Goal: Check status: Check status

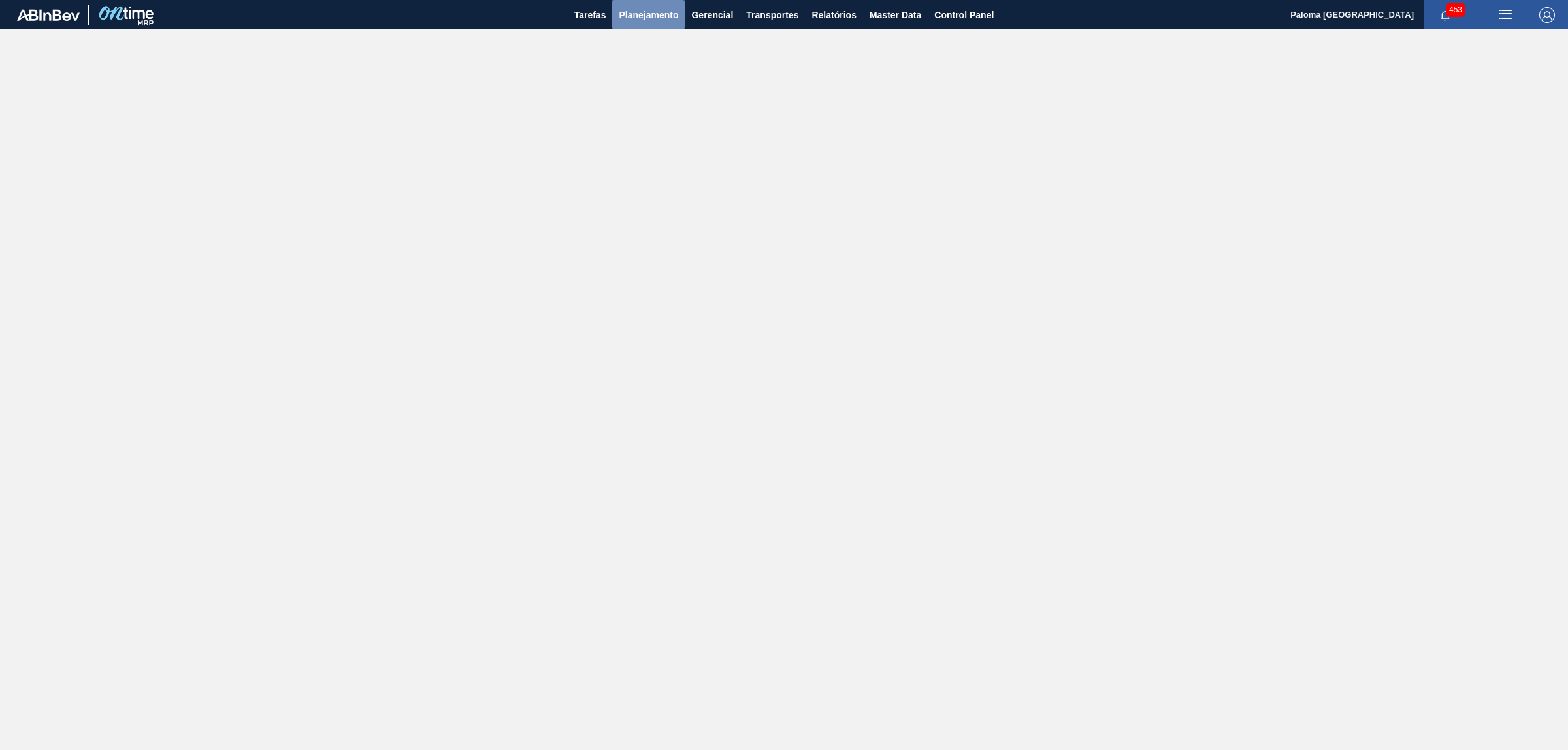
click at [644, 17] on span "Planejamento" at bounding box center [648, 15] width 60 height 16
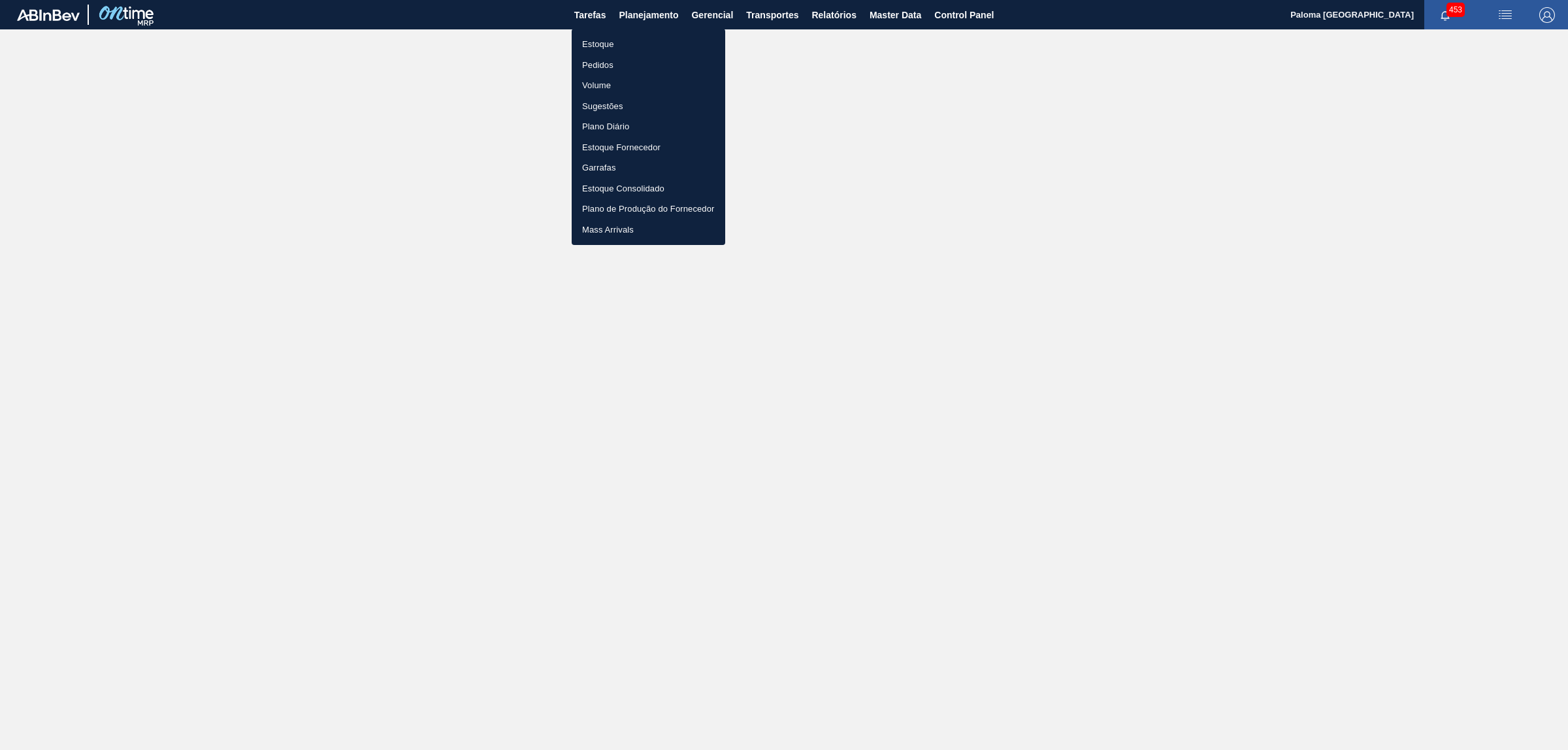
click at [615, 63] on li "Pedidos" at bounding box center [648, 66] width 154 height 21
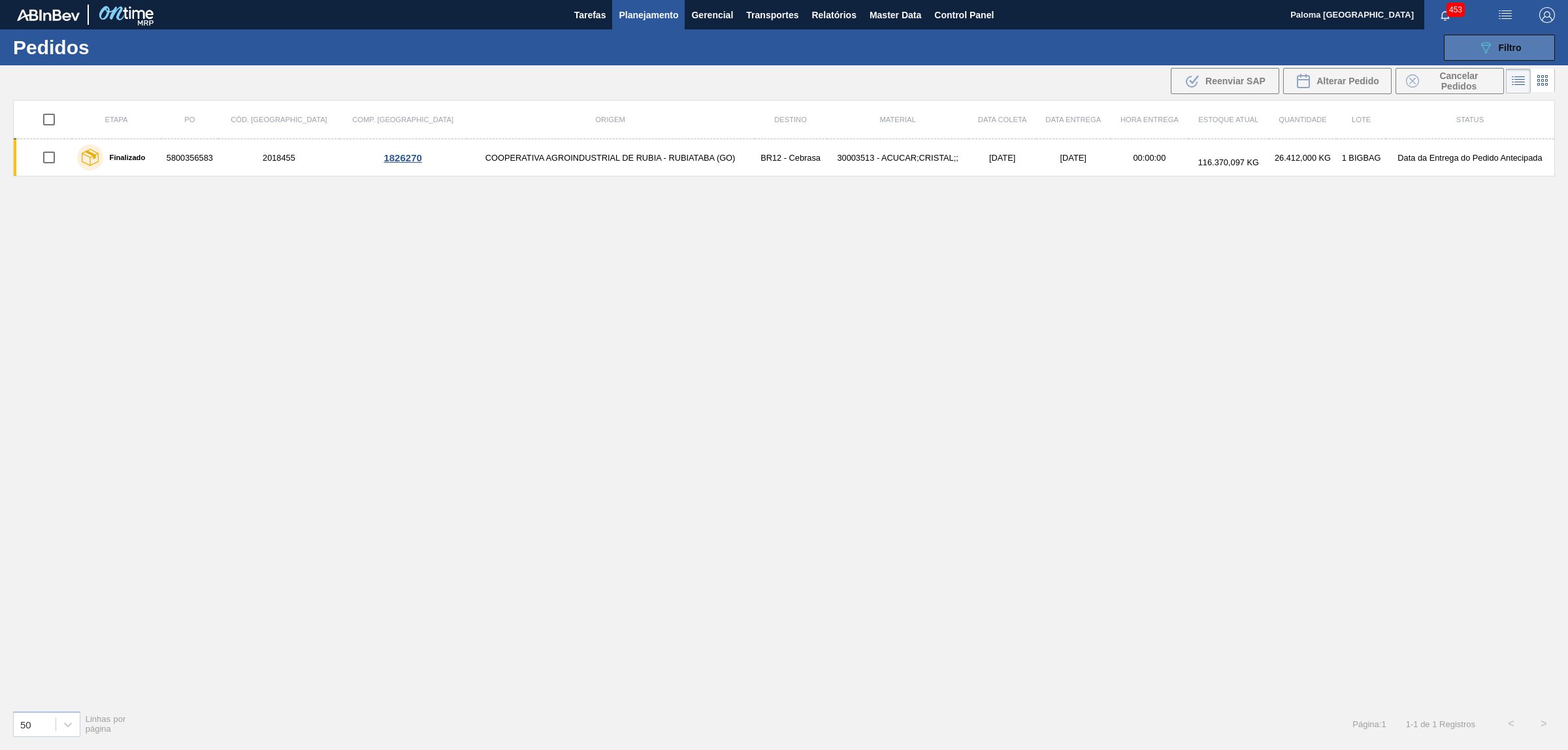
click at [1471, 50] on button "089F7B8B-B2A5-4AFE-B5C0-19BA573D28AC Filtro" at bounding box center [1500, 47] width 111 height 26
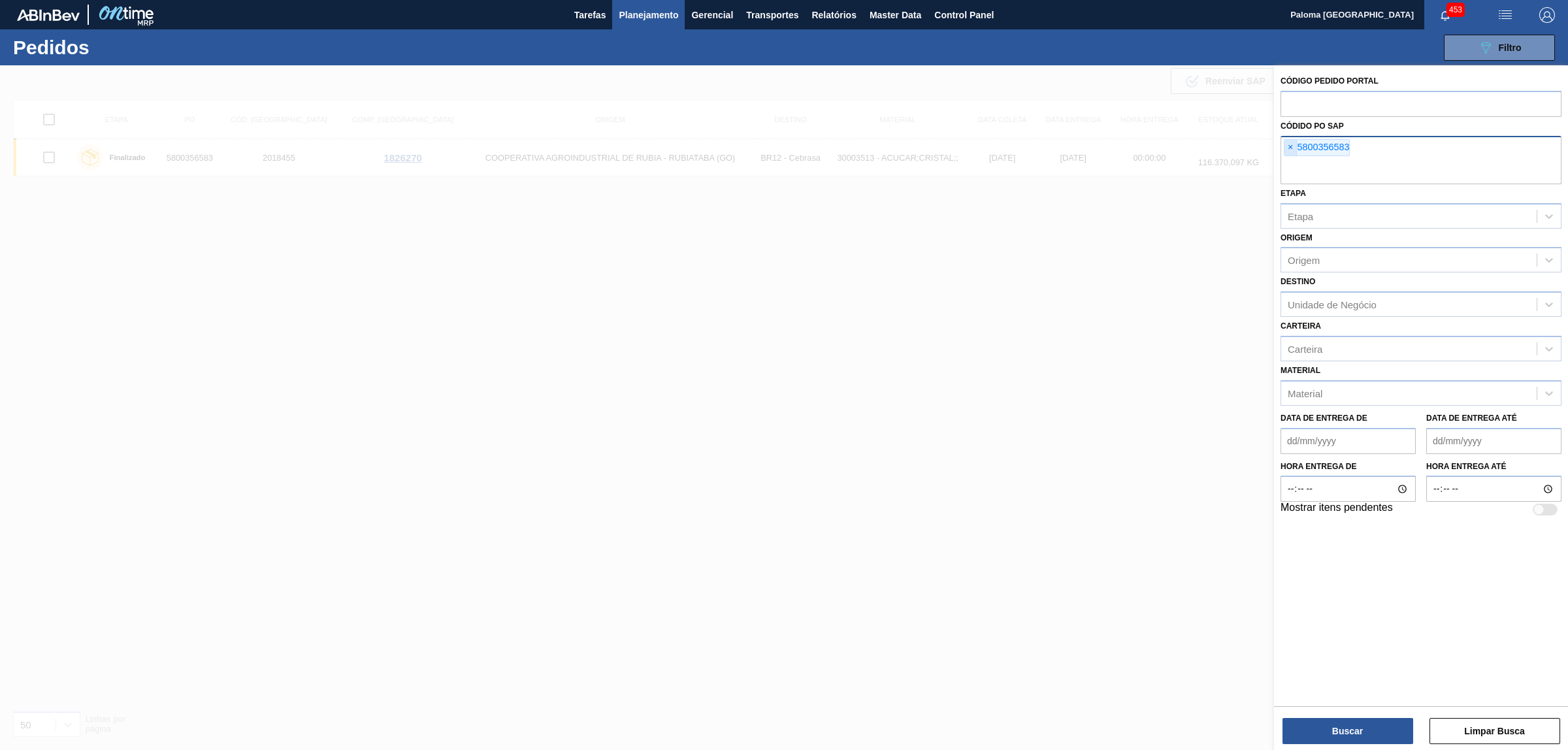
click at [1290, 144] on span "×" at bounding box center [1291, 148] width 13 height 16
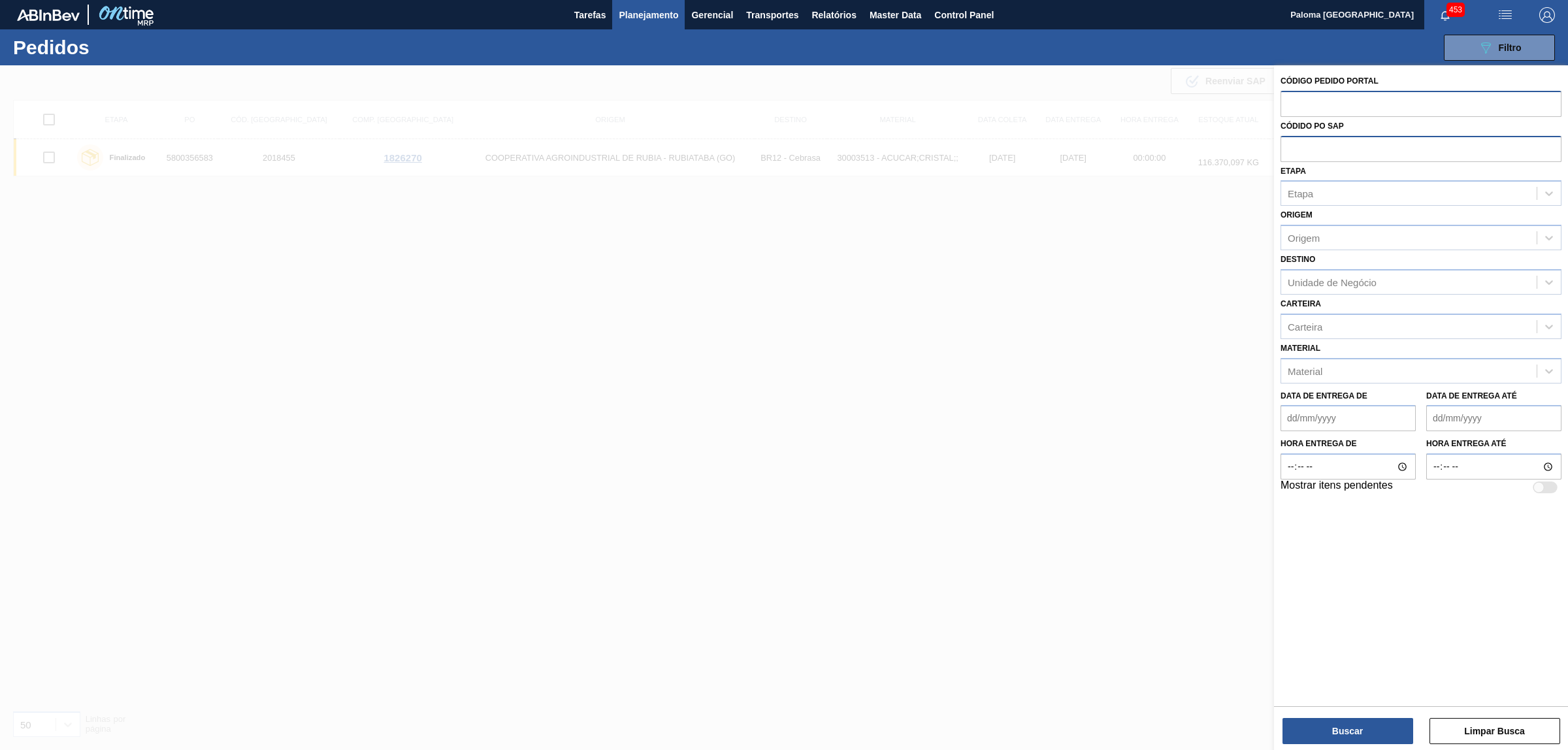
click at [1296, 97] on input "text" at bounding box center [1421, 103] width 281 height 25
type input "2042255"
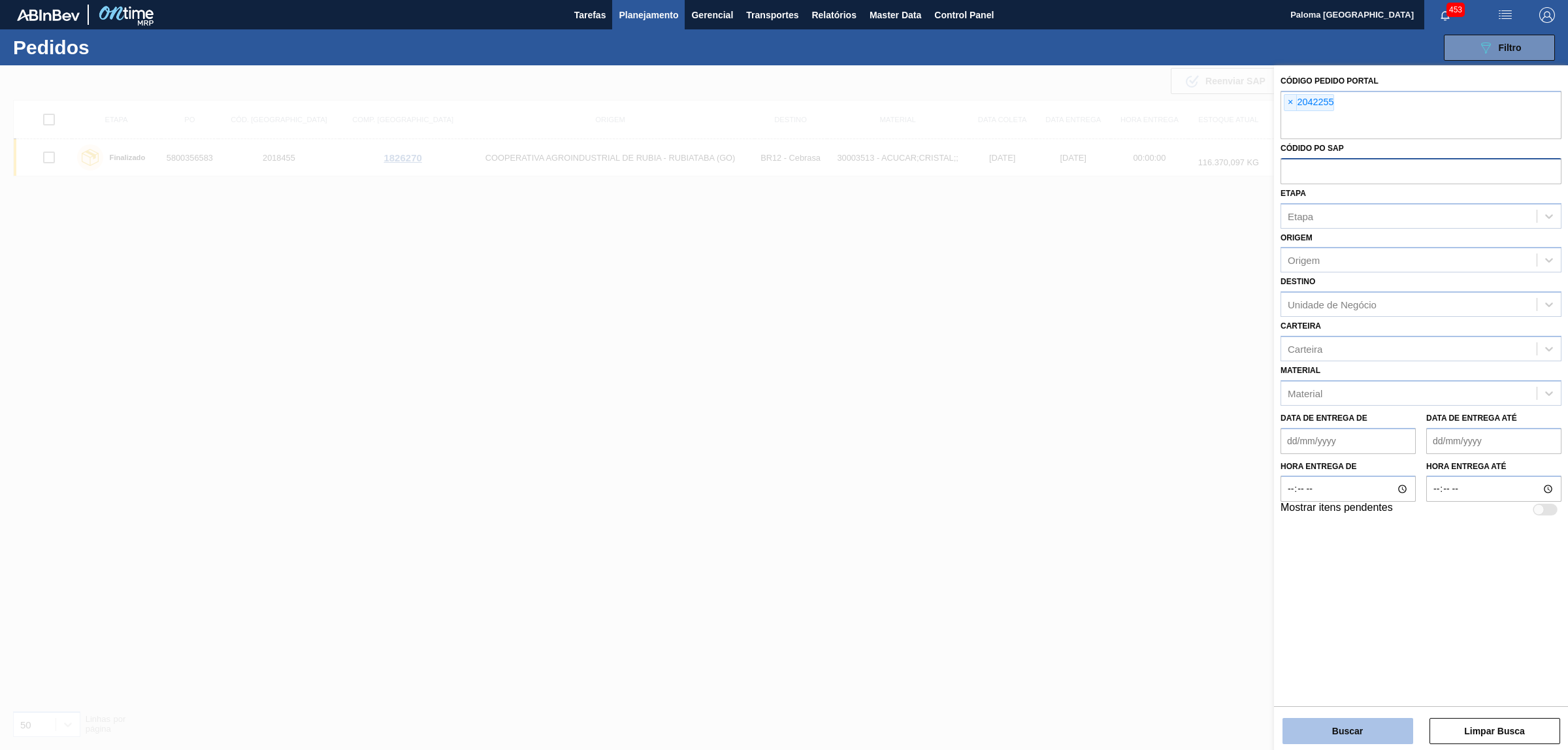
click at [1367, 737] on button "Buscar" at bounding box center [1348, 731] width 131 height 26
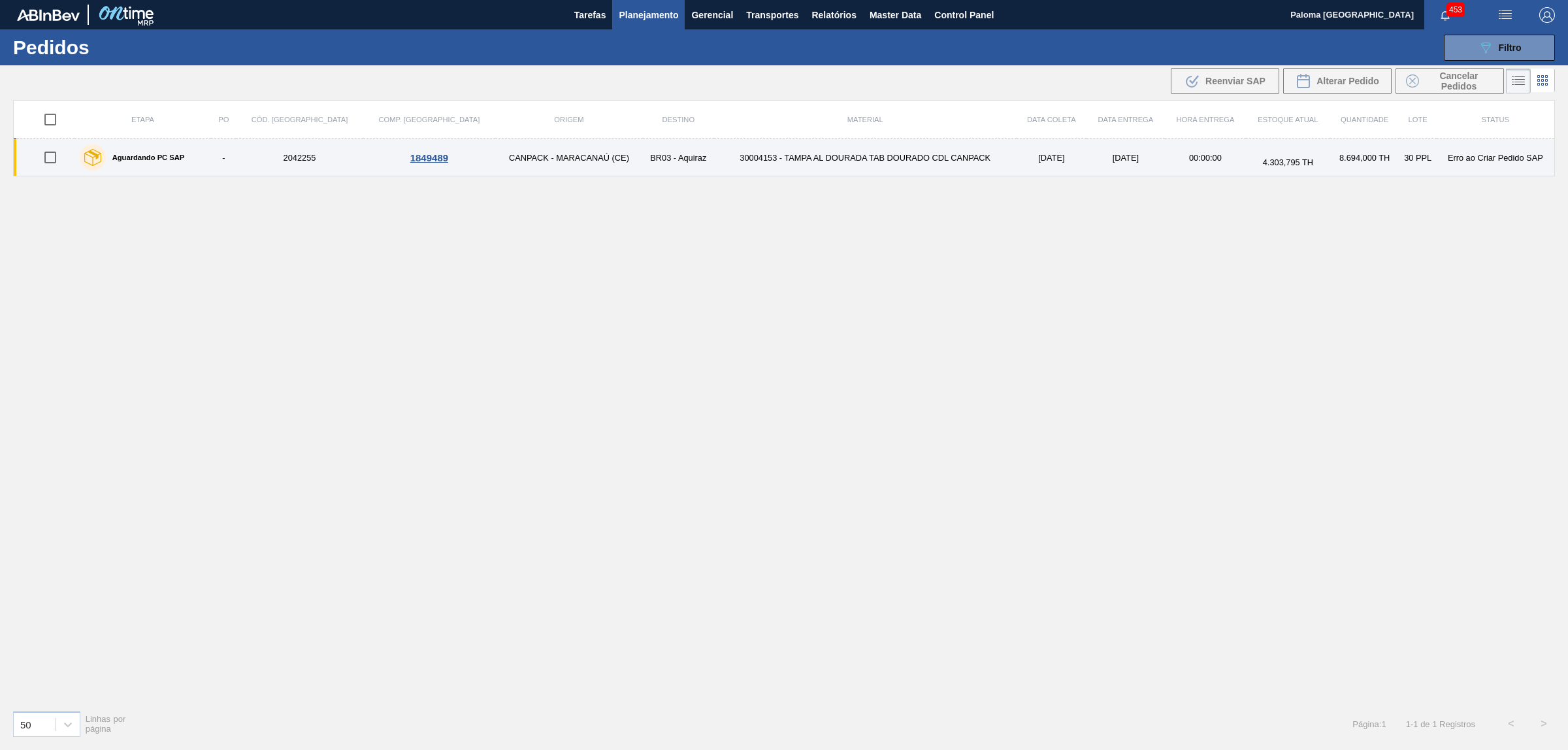
click at [142, 164] on div "Aguardando PC SAP" at bounding box center [132, 157] width 112 height 32
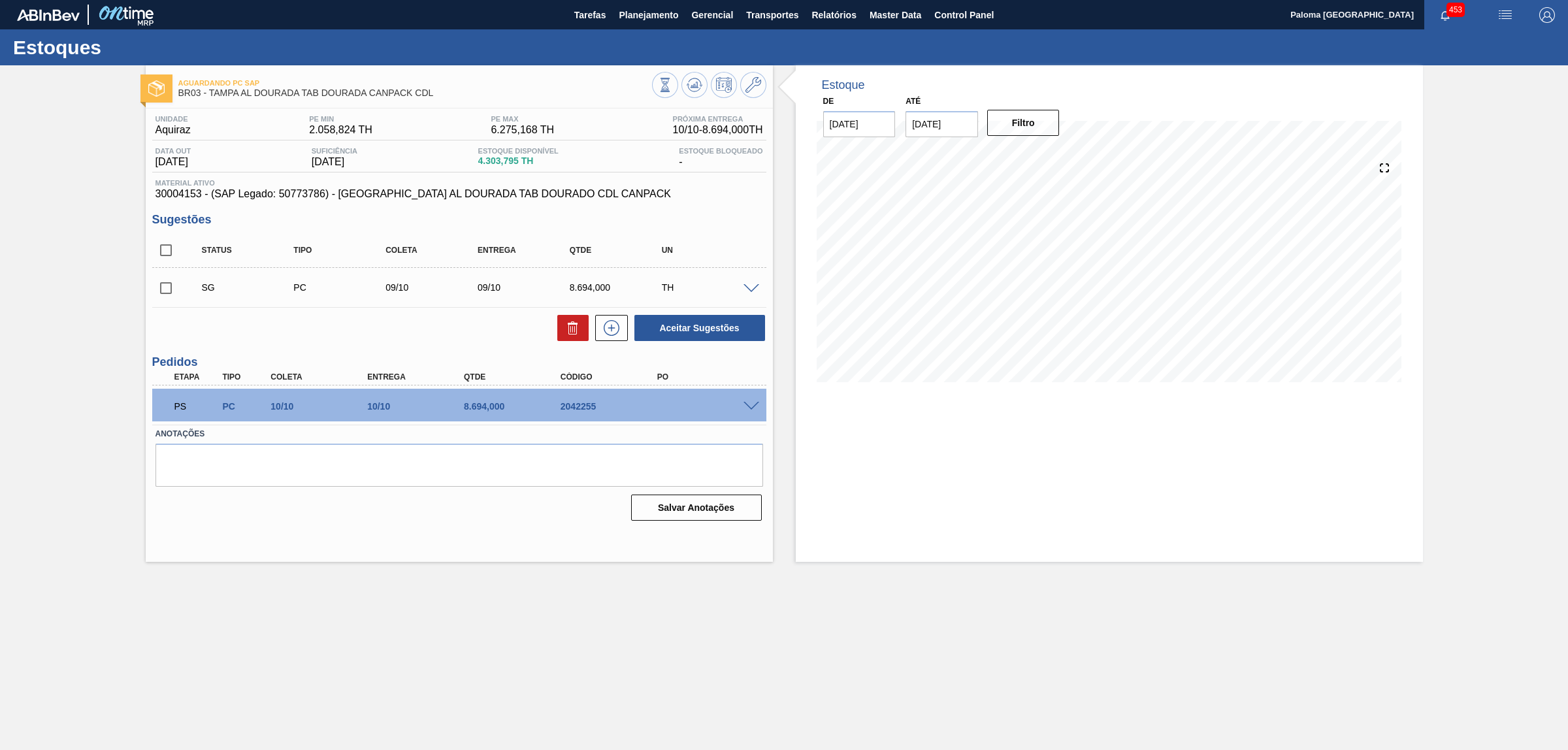
click at [176, 197] on span "30004153 - (SAP Legado: 50773786) - [GEOGRAPHIC_DATA] AL DOURADA TAB DOURADO CD…" at bounding box center [459, 194] width 608 height 12
copy span "30004153"
